Goal: Check status: Check status

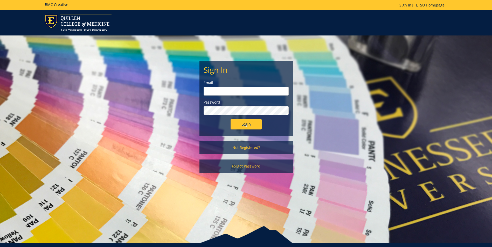
click at [216, 92] on input "email" at bounding box center [245, 91] width 85 height 9
type input "[EMAIL_ADDRESS][DOMAIN_NAME]"
click at [230, 119] on input "Login" at bounding box center [245, 124] width 31 height 10
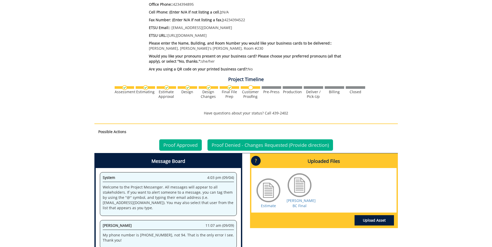
scroll to position [311, 0]
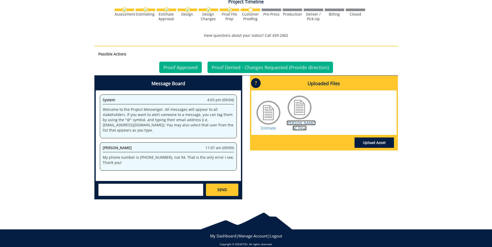
click at [303, 122] on link "[PERSON_NAME] BC Final" at bounding box center [300, 126] width 29 height 10
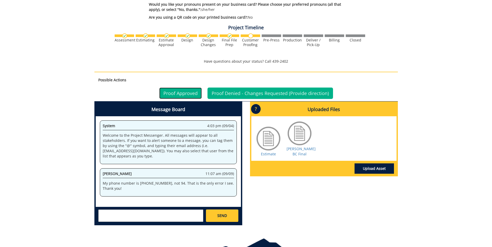
click at [171, 91] on link "Proof Approved" at bounding box center [180, 93] width 43 height 11
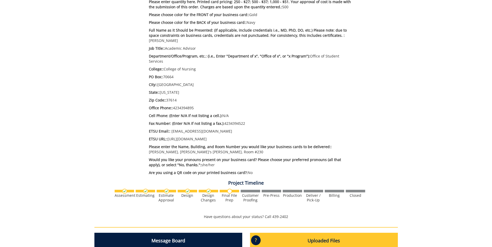
scroll to position [259, 0]
